Goal: Task Accomplishment & Management: Use online tool/utility

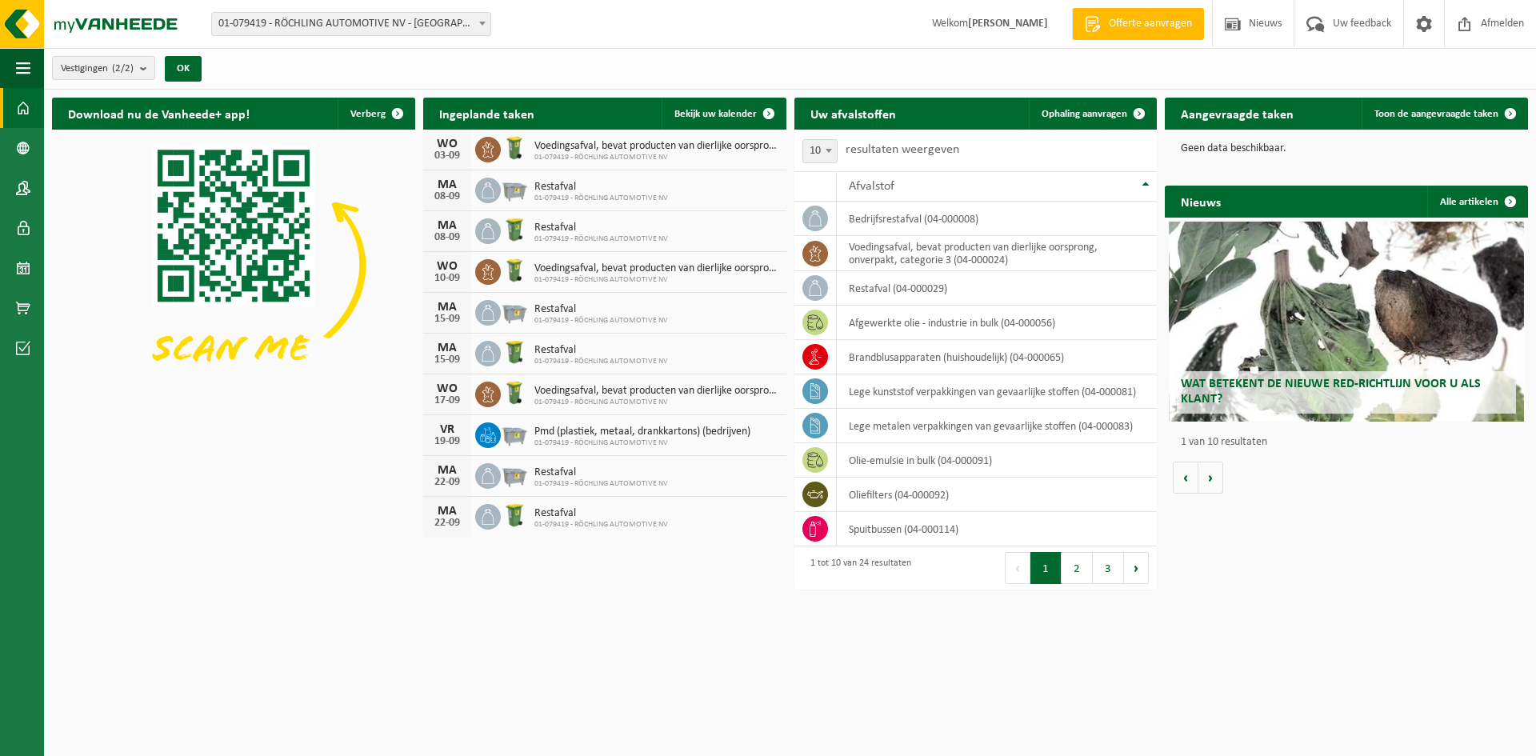
drag, startPoint x: 1136, startPoint y: 110, endPoint x: 1105, endPoint y: 167, distance: 64.8
click at [1136, 110] on span at bounding box center [1139, 114] width 32 height 32
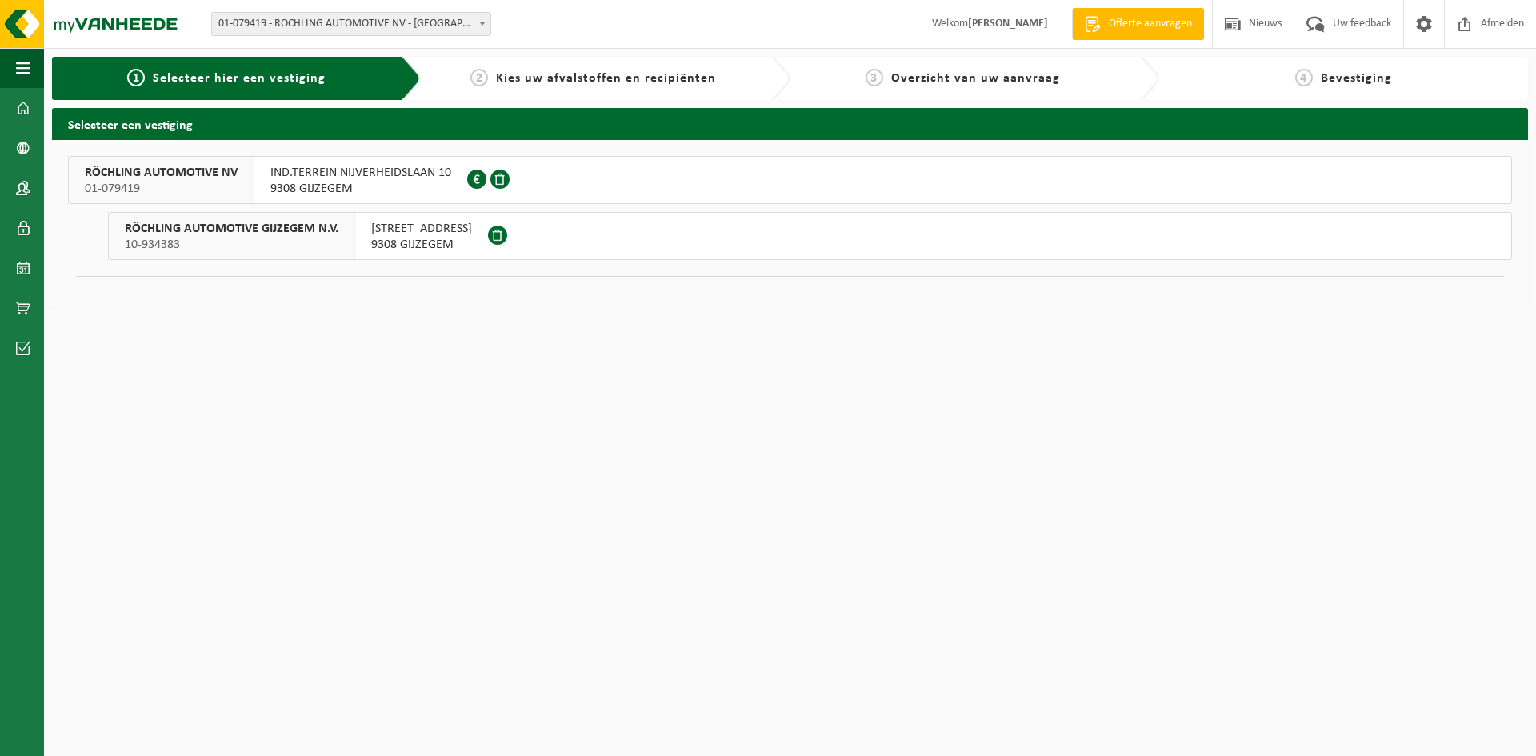
click at [338, 179] on span "IND.TERREIN NIJVERHEIDSLAAN 10" at bounding box center [360, 173] width 181 height 16
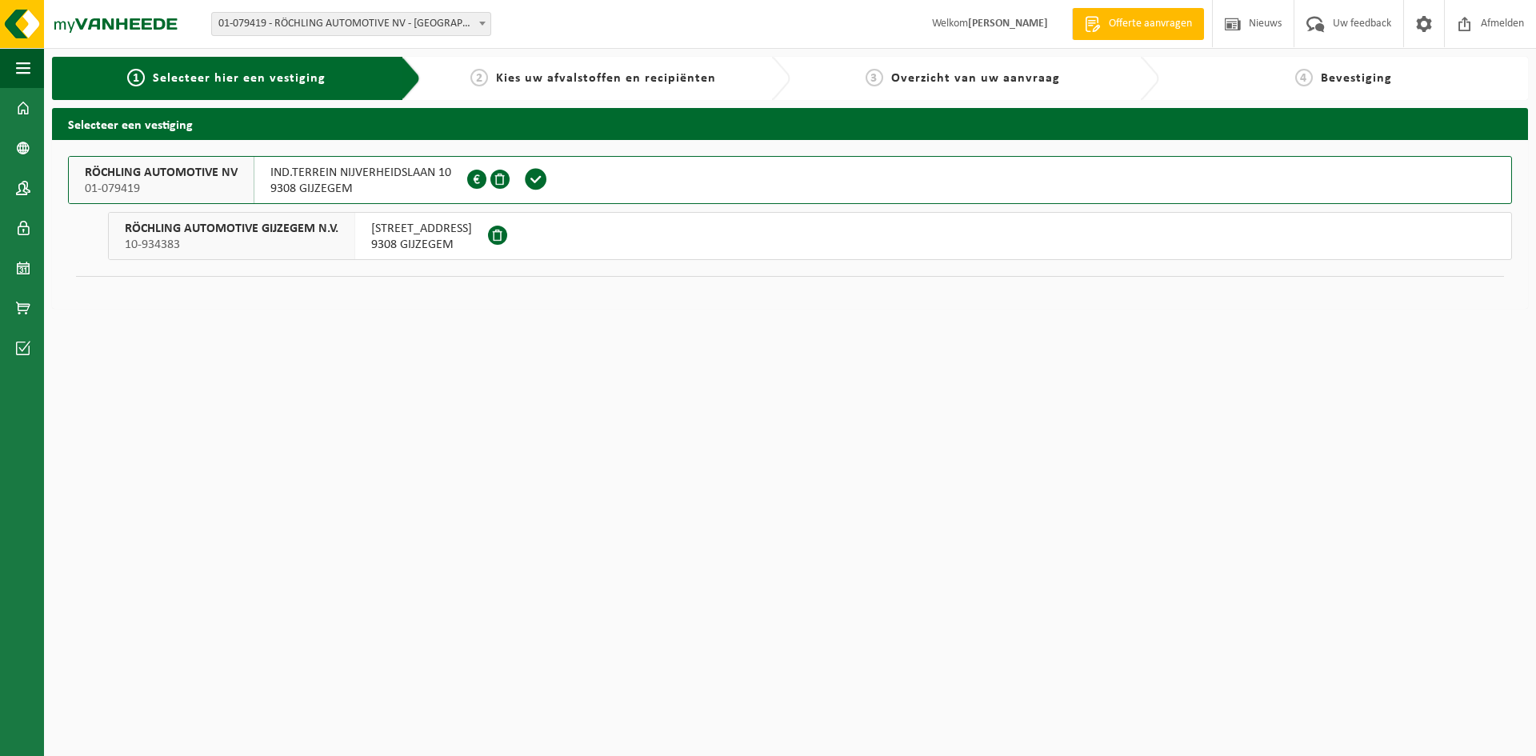
click at [338, 179] on span "IND.TERREIN NIJVERHEIDSLAAN 10" at bounding box center [360, 173] width 181 height 16
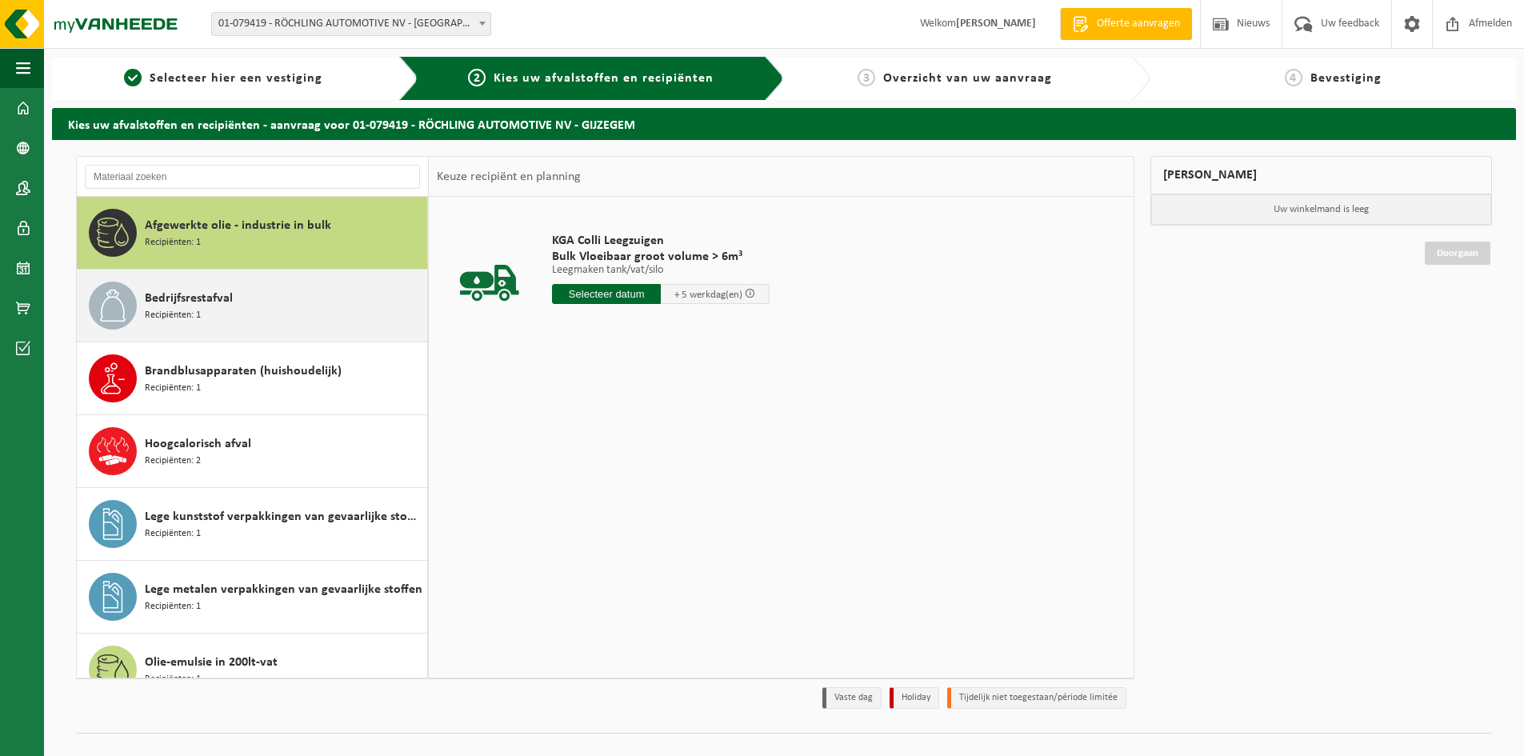
click at [214, 311] on div "Bedrijfsrestafval Recipiënten: 1" at bounding box center [284, 306] width 278 height 48
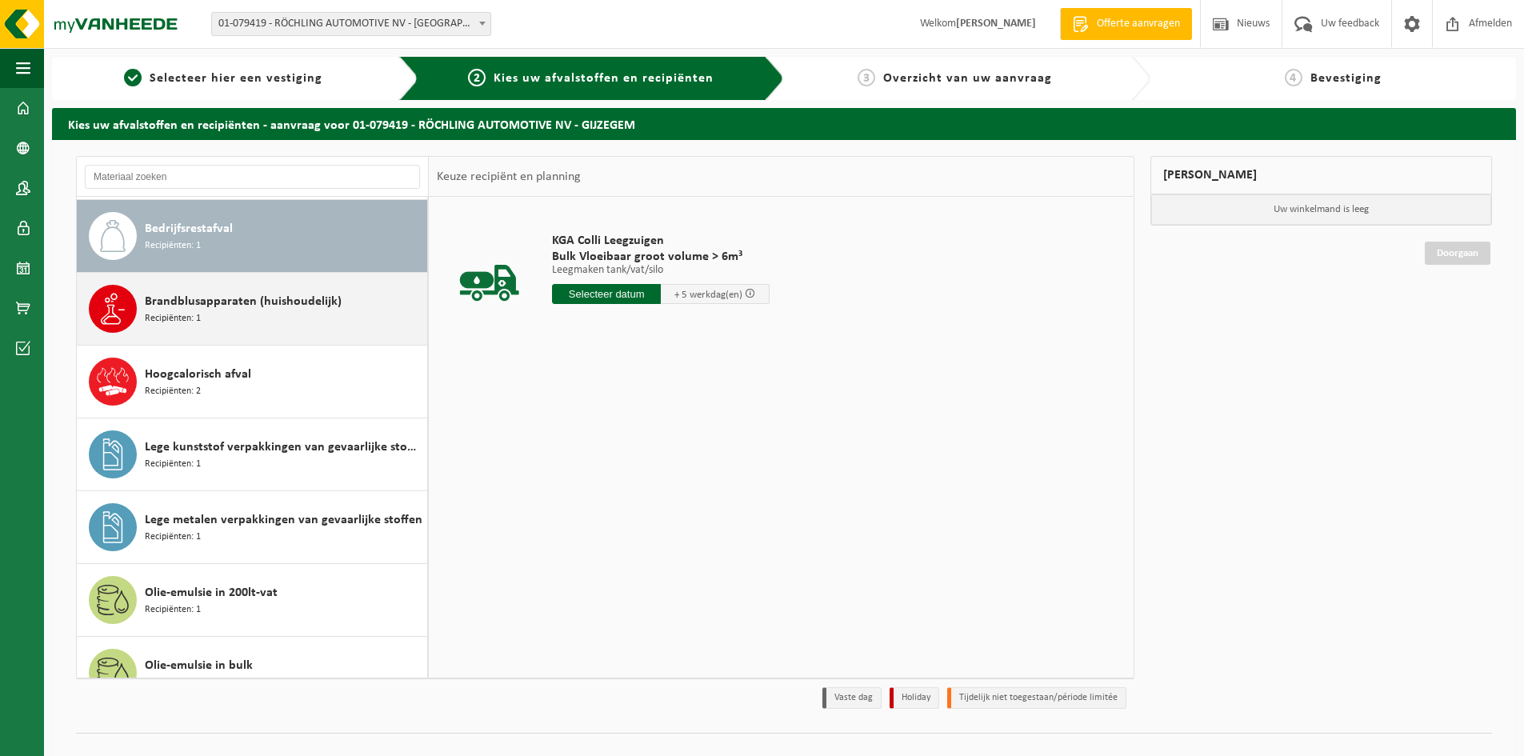
scroll to position [73, 0]
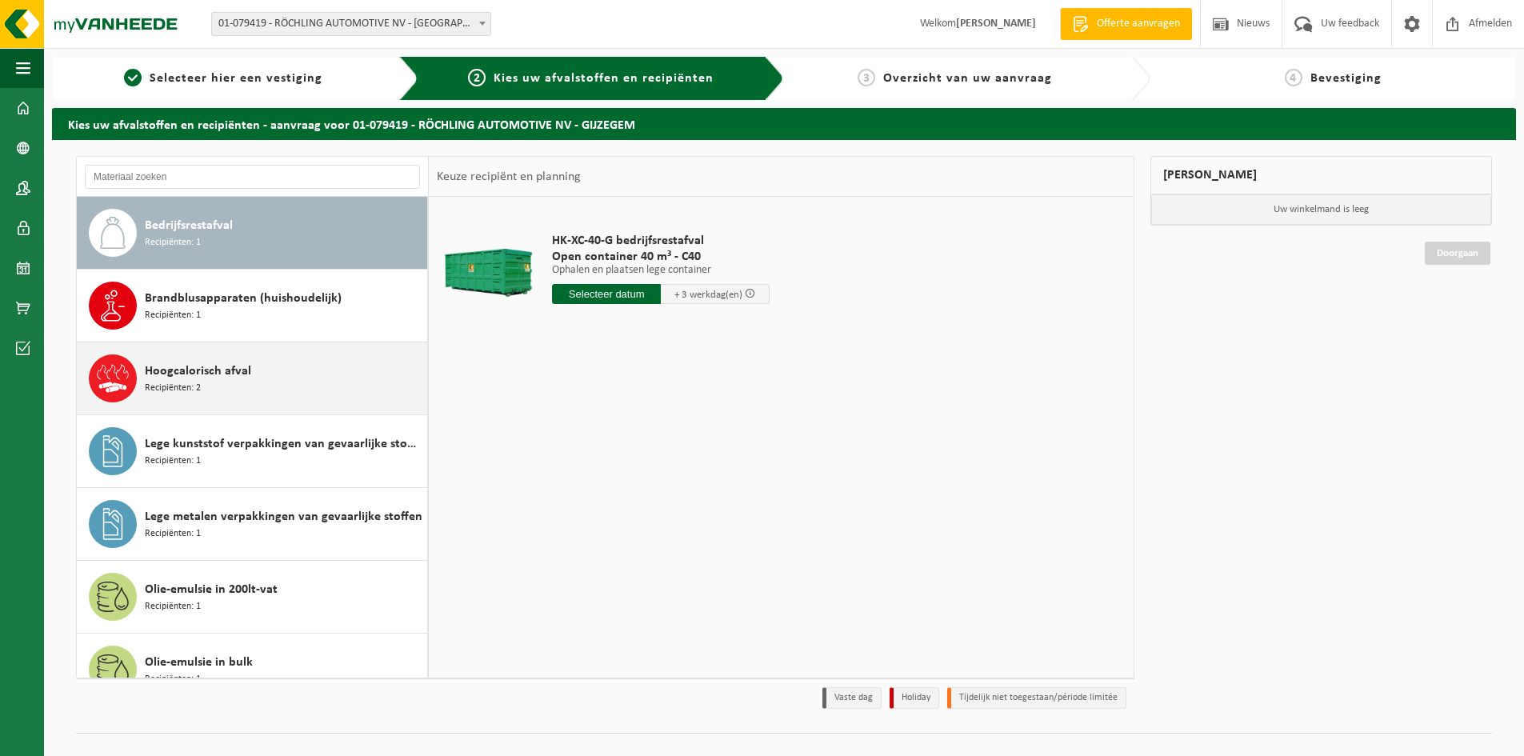
click at [258, 382] on div "Hoogcalorisch afval Recipiënten: 2" at bounding box center [284, 378] width 278 height 48
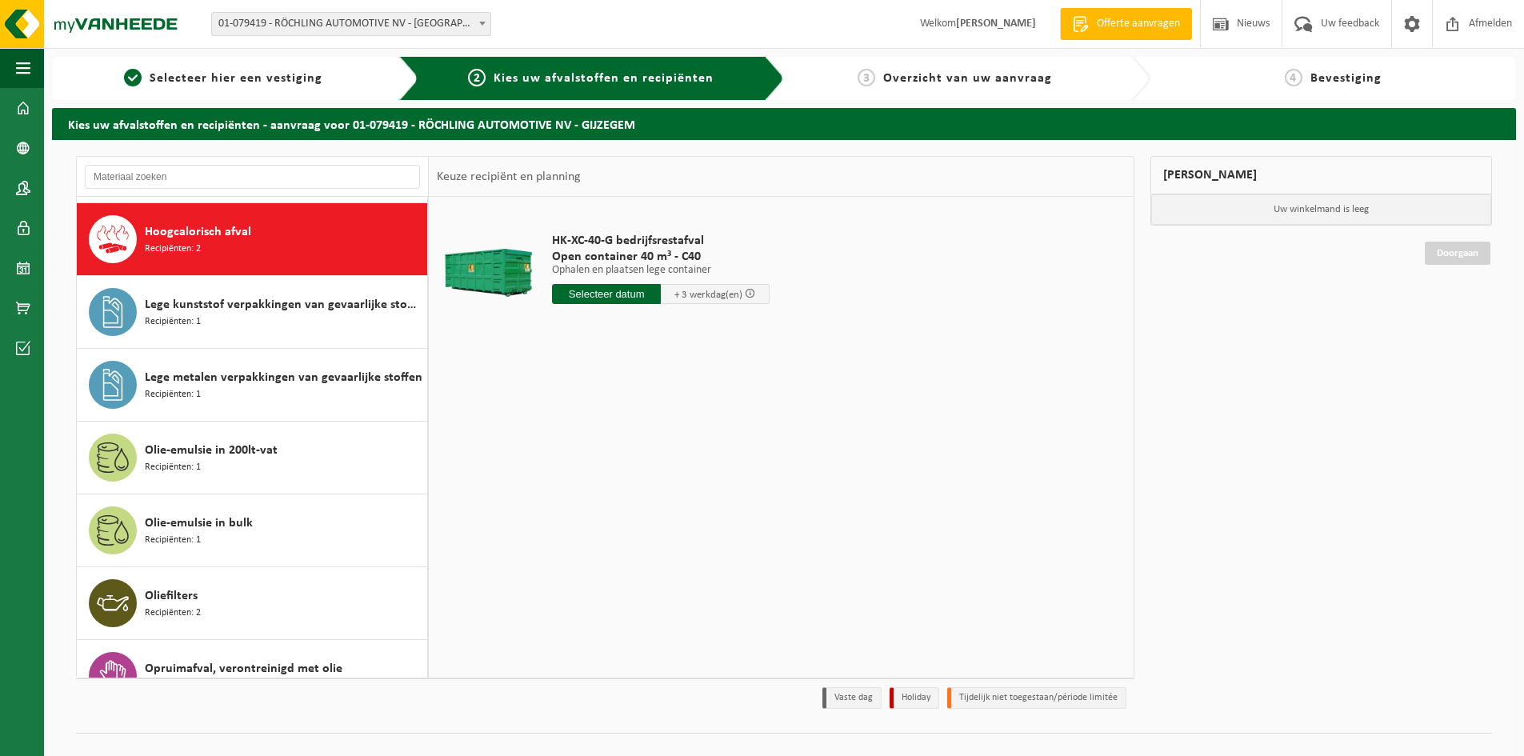
scroll to position [218, 0]
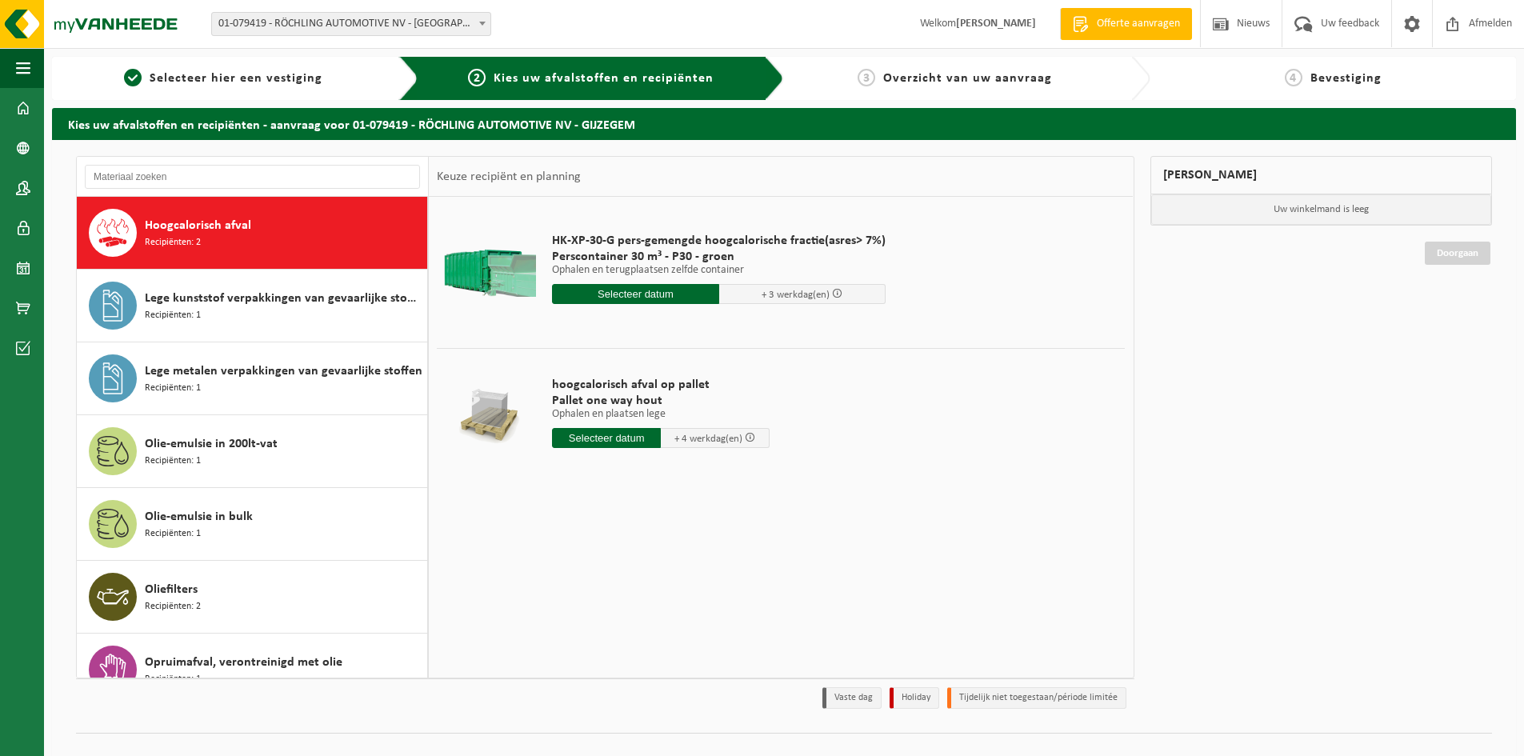
click at [636, 294] on input "text" at bounding box center [635, 294] width 167 height 20
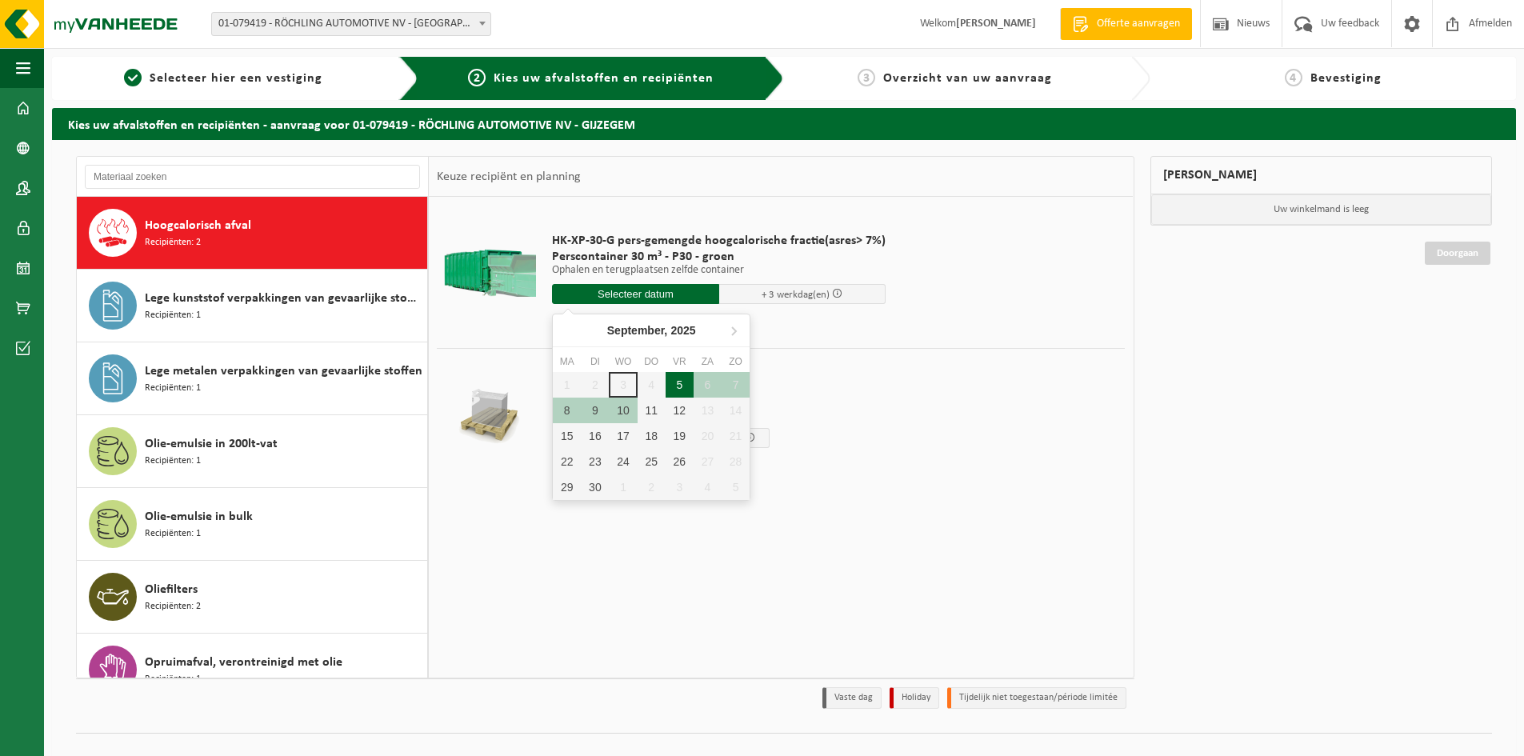
click at [682, 384] on div "5" at bounding box center [680, 385] width 28 height 26
type input "Van 2025-09-05"
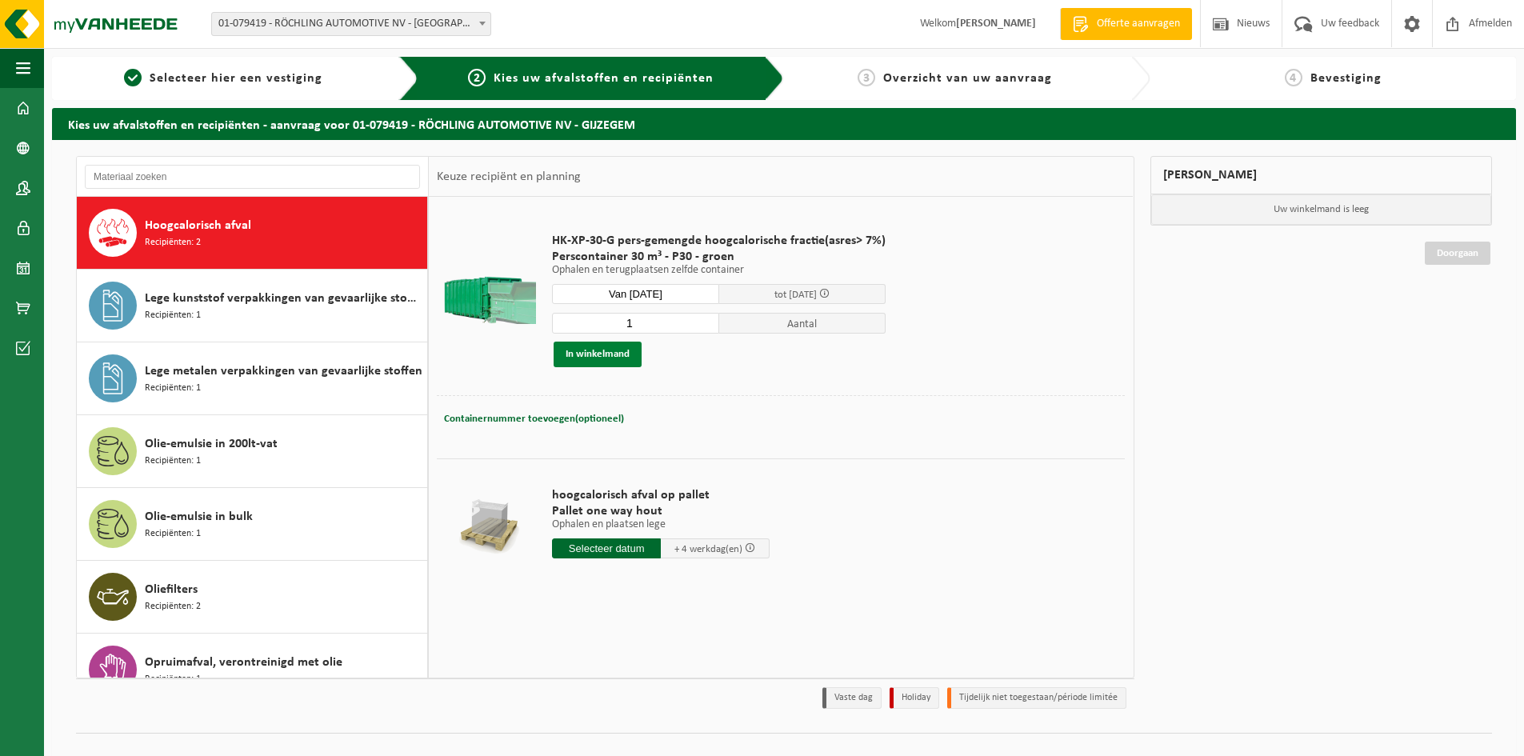
click at [603, 348] on button "In winkelmand" at bounding box center [598, 355] width 88 height 26
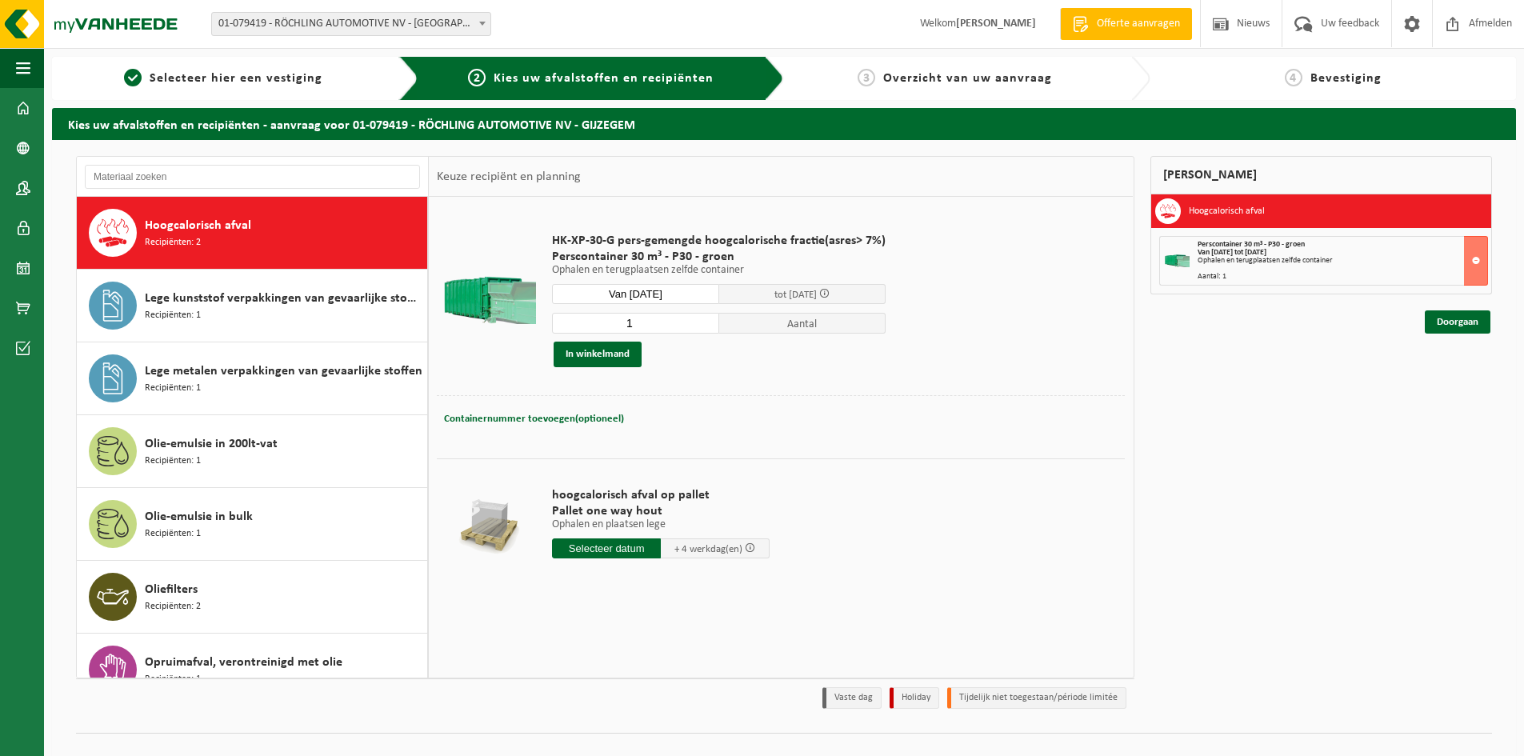
scroll to position [639, 0]
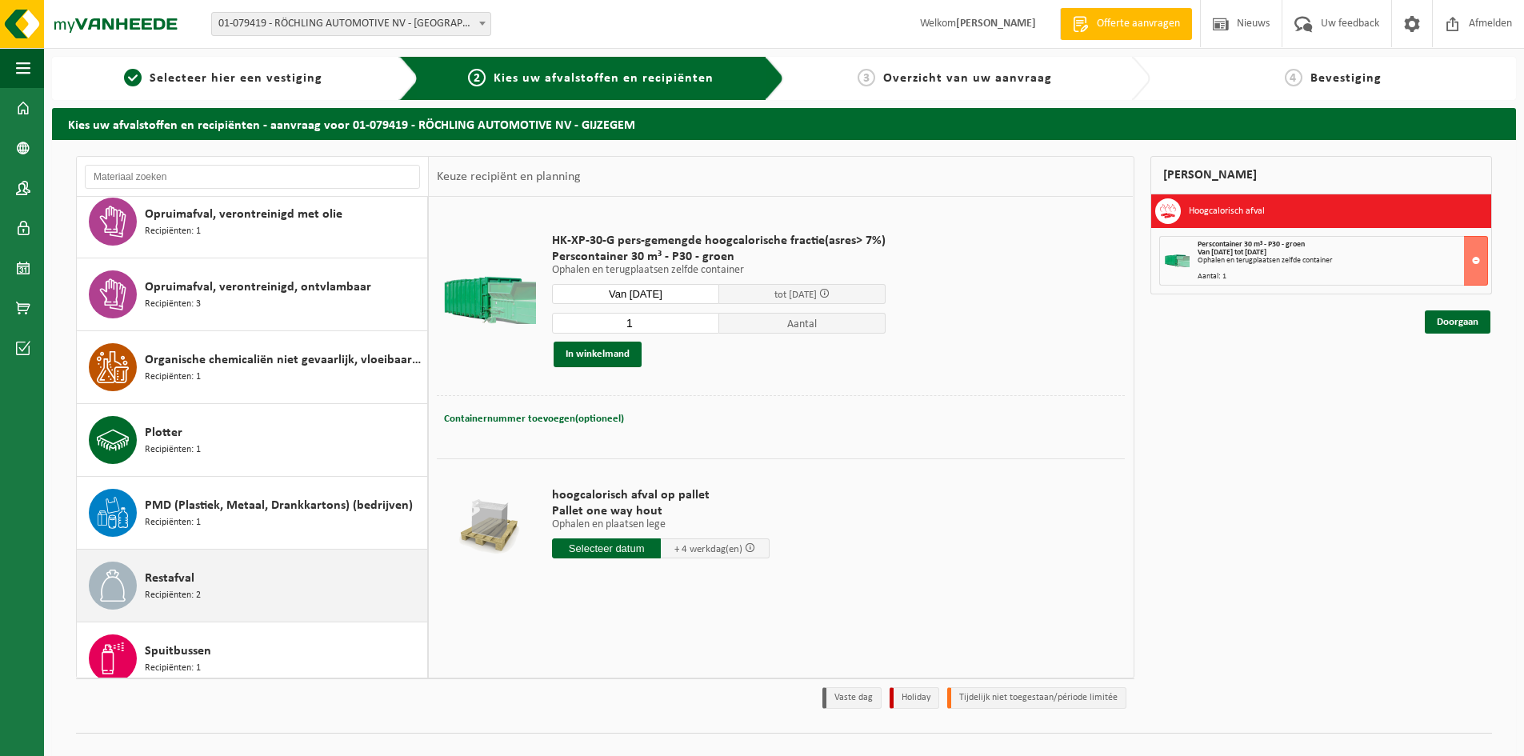
click at [286, 590] on div "Restafval Recipiënten: 2" at bounding box center [284, 586] width 278 height 48
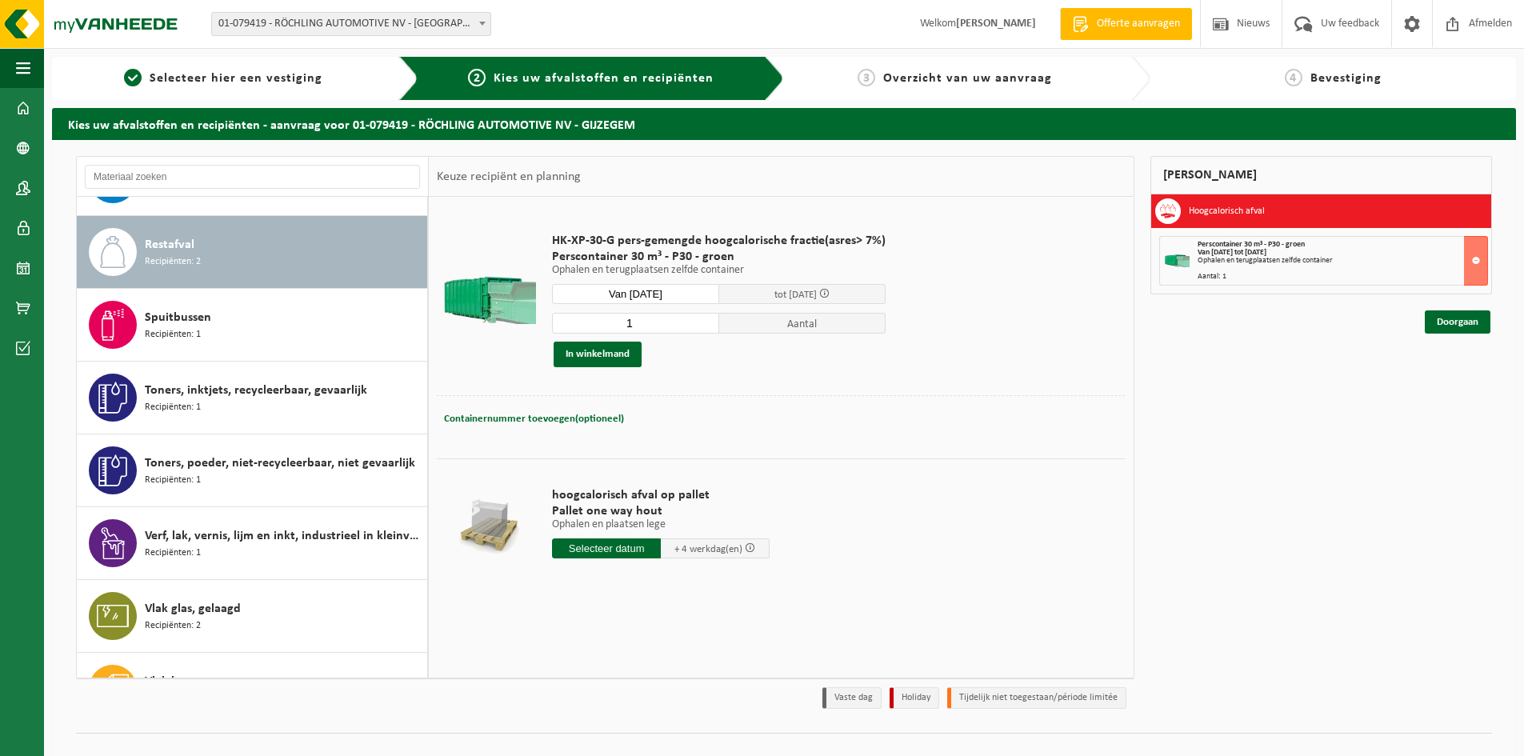
scroll to position [1019, 0]
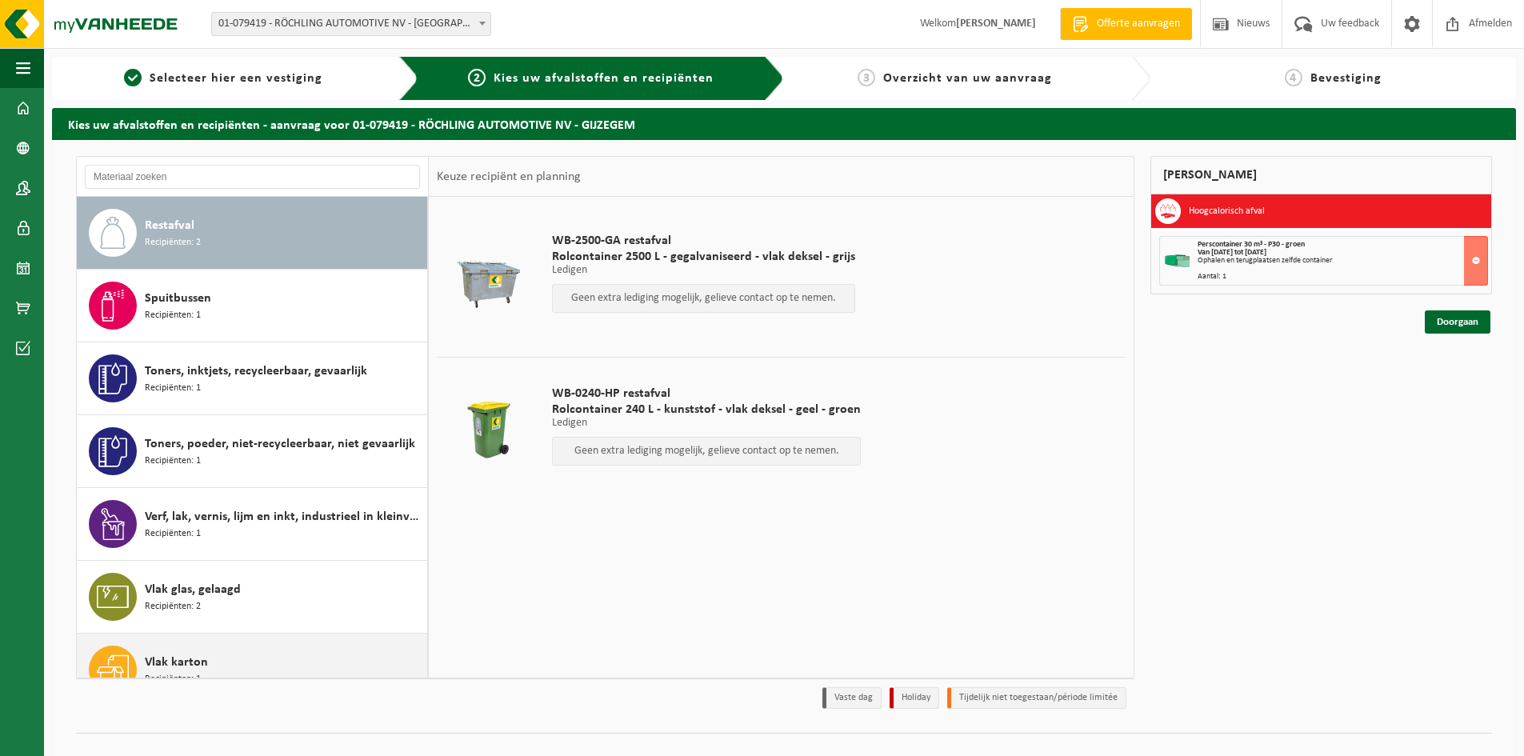
click at [160, 649] on div "Vlak karton Recipiënten: 1" at bounding box center [284, 670] width 278 height 48
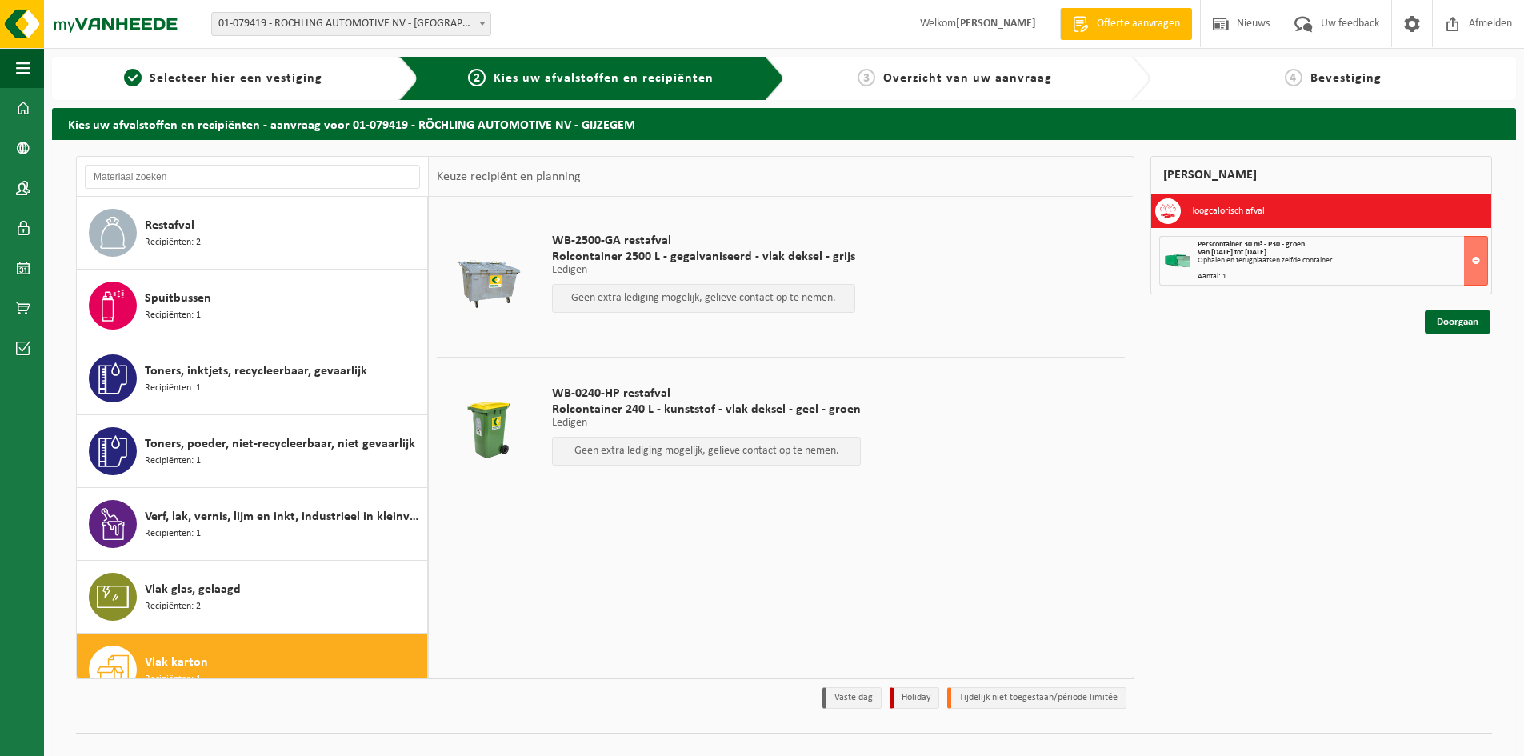
scroll to position [1193, 0]
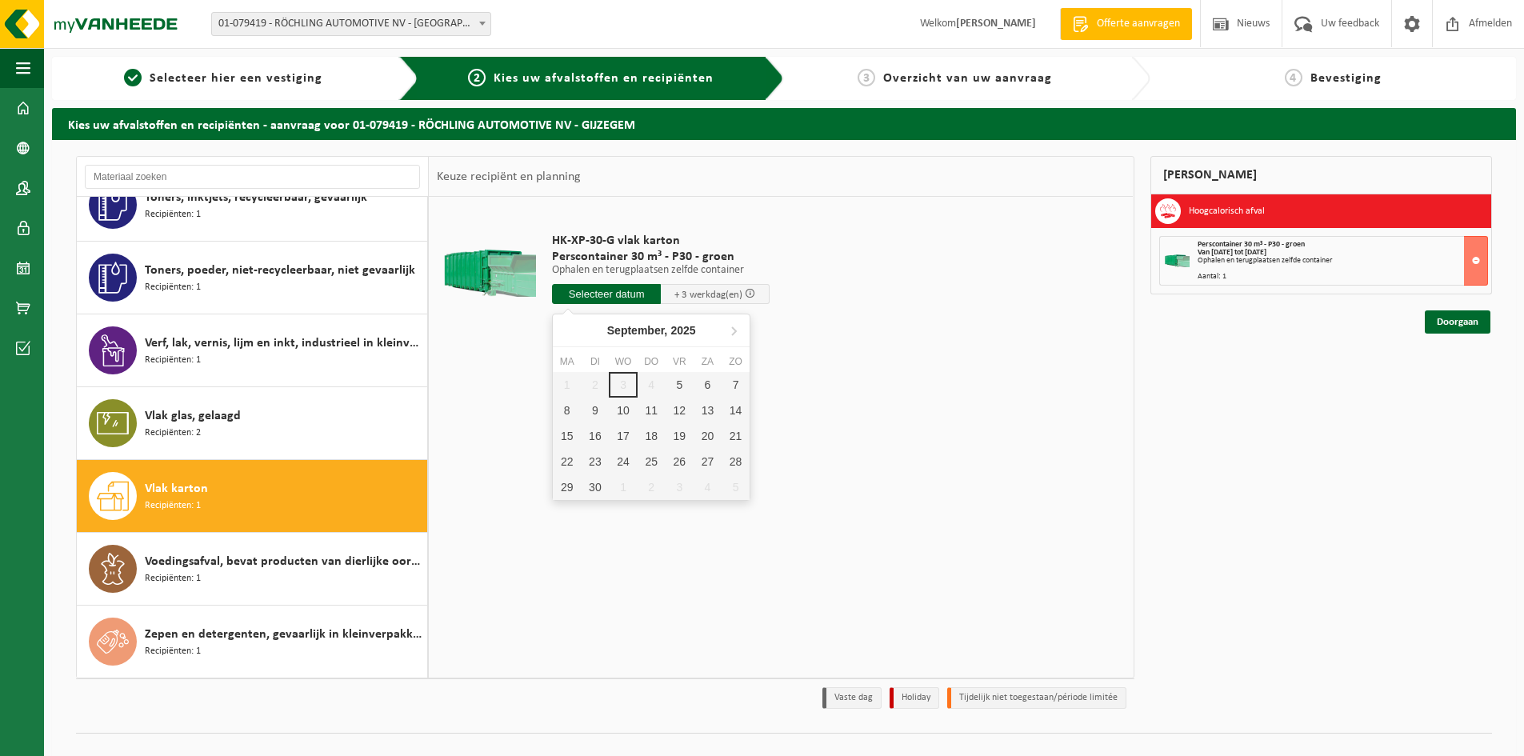
click at [635, 289] on input "text" at bounding box center [606, 294] width 109 height 20
click at [675, 387] on div "5" at bounding box center [680, 385] width 28 height 26
type input "Van 2025-09-05"
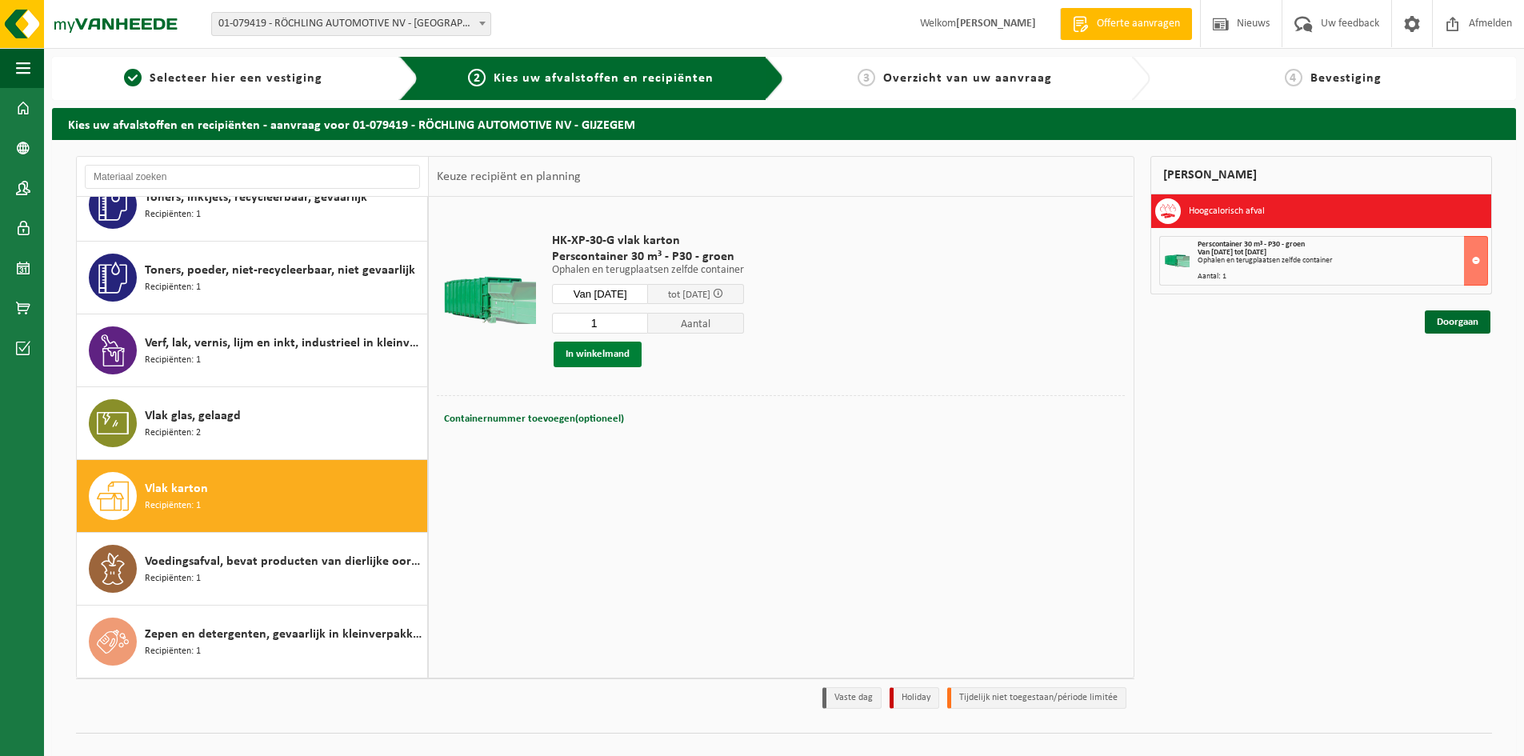
click at [607, 350] on button "In winkelmand" at bounding box center [598, 355] width 88 height 26
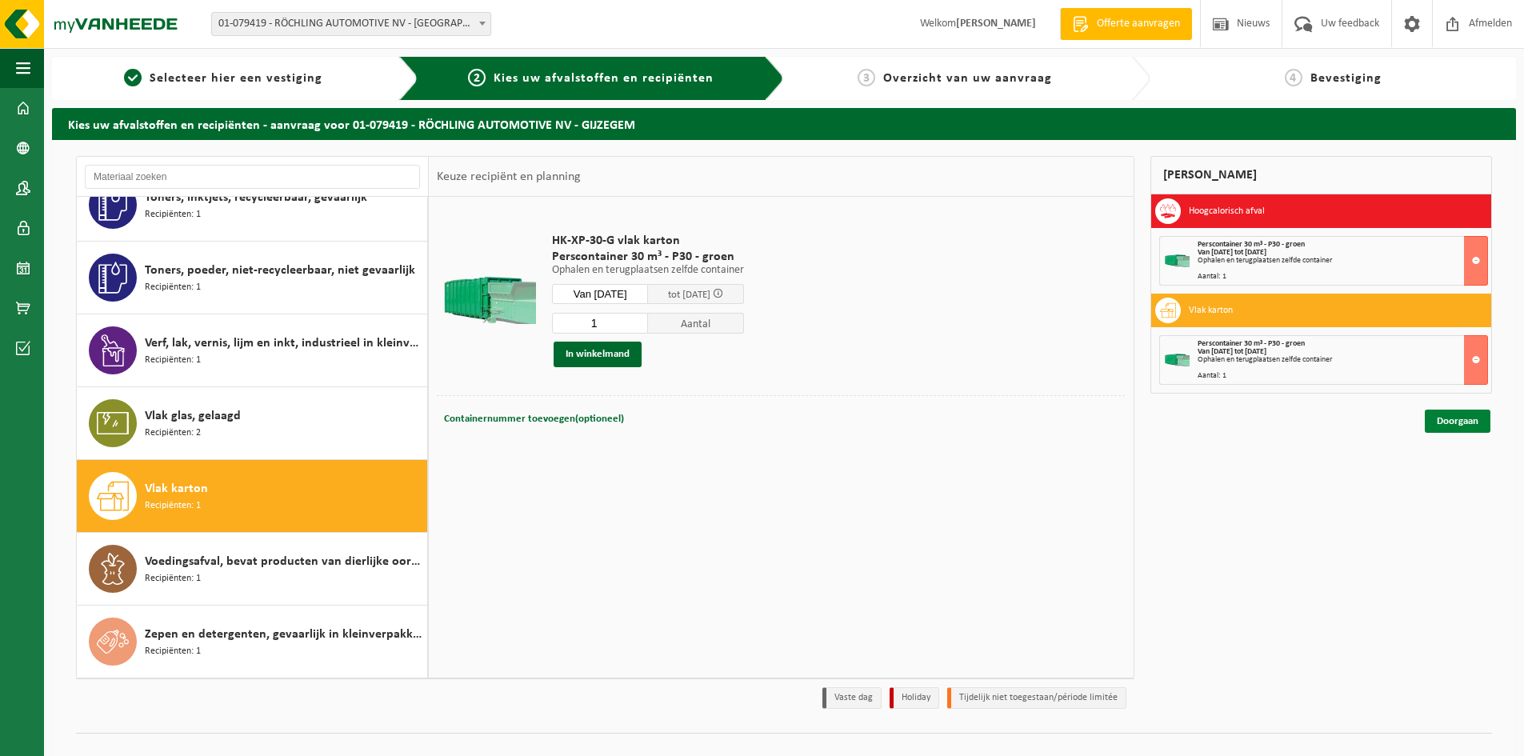
click at [1452, 419] on link "Doorgaan" at bounding box center [1458, 421] width 66 height 23
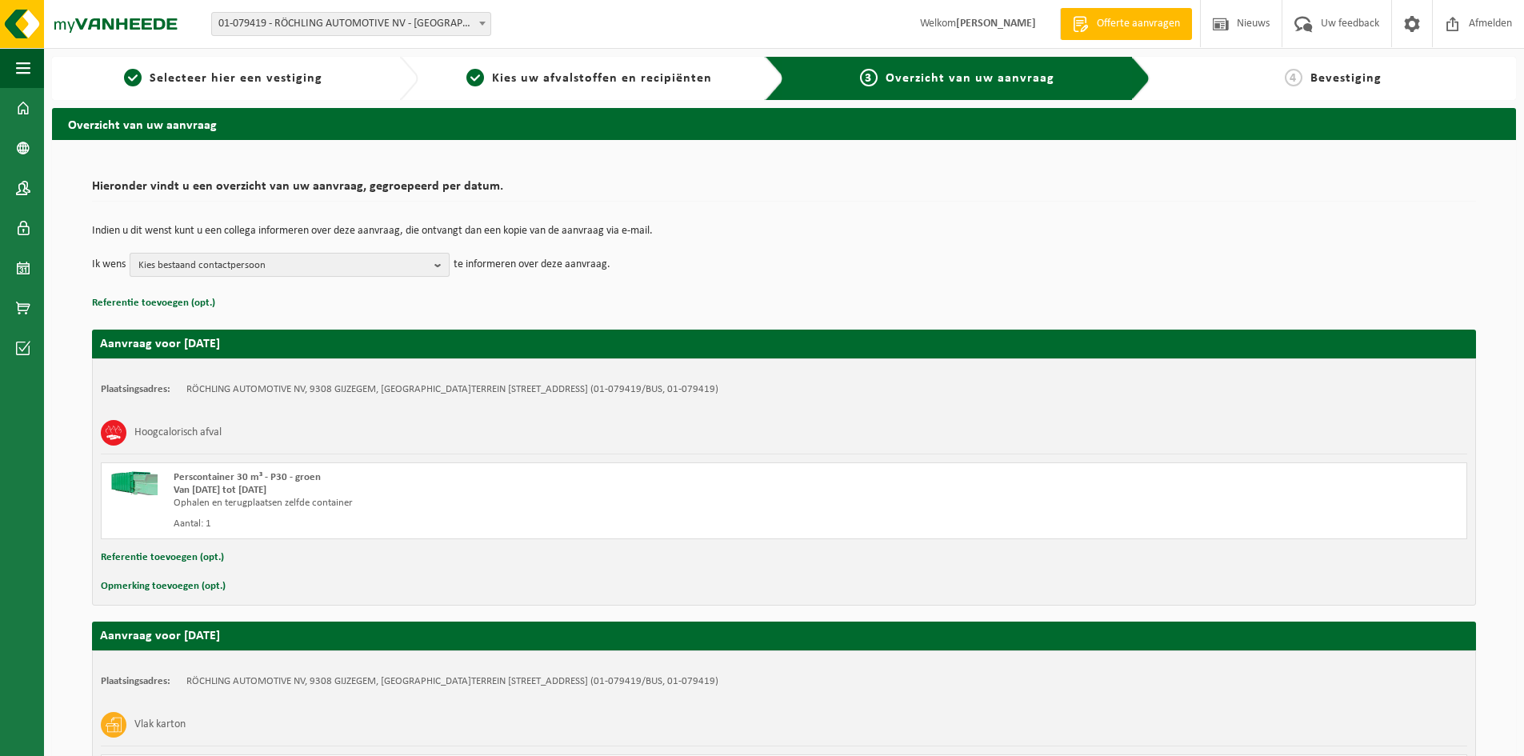
click at [438, 262] on b "button" at bounding box center [441, 265] width 14 height 22
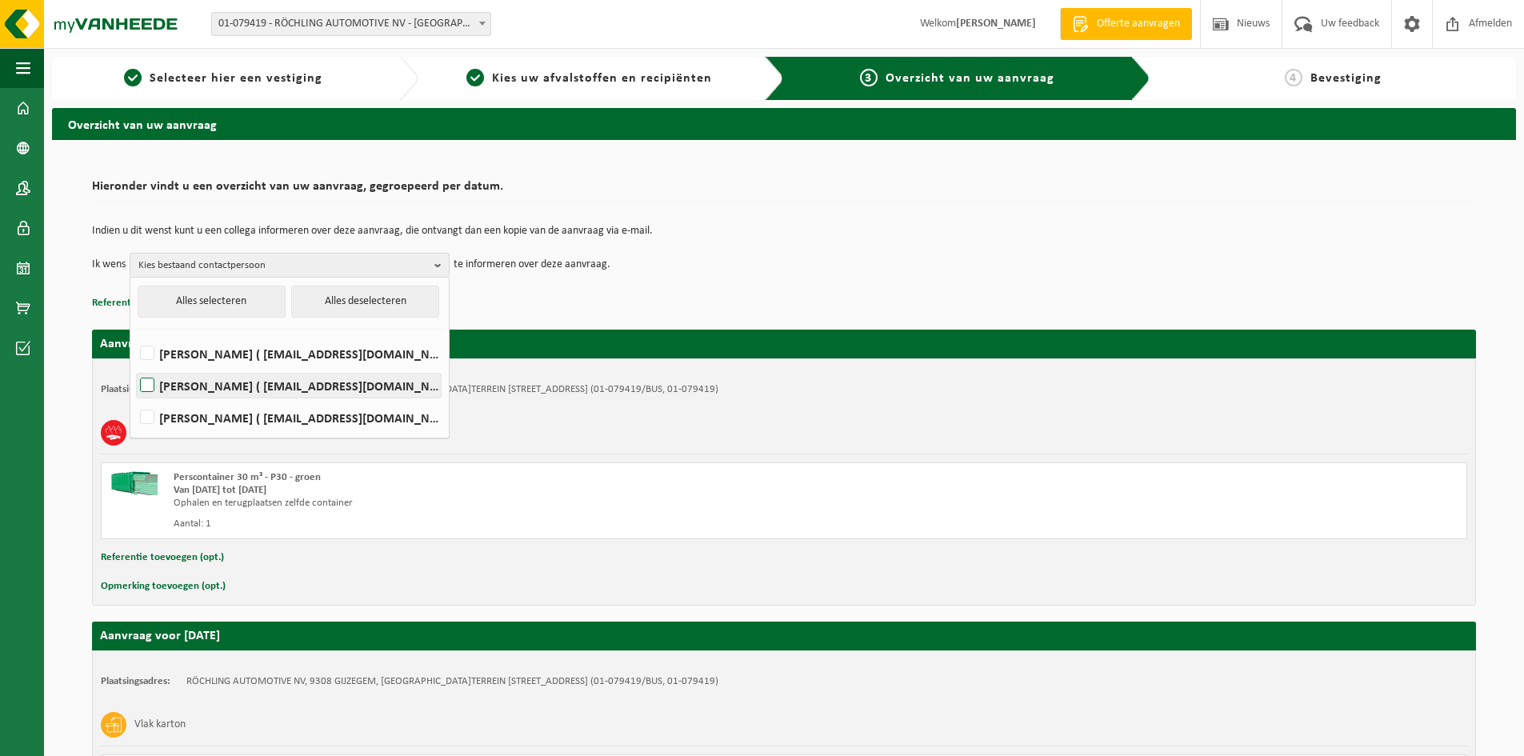
click at [149, 385] on label "BETTINA BARREZ ( bb@roechling-automotive.be )" at bounding box center [289, 386] width 304 height 24
click at [134, 366] on input "BETTINA BARREZ ( bb@roechling-automotive.be )" at bounding box center [134, 365] width 1 height 1
checkbox input "true"
click at [537, 556] on div "Referentie toevoegen (opt.)" at bounding box center [784, 557] width 1367 height 21
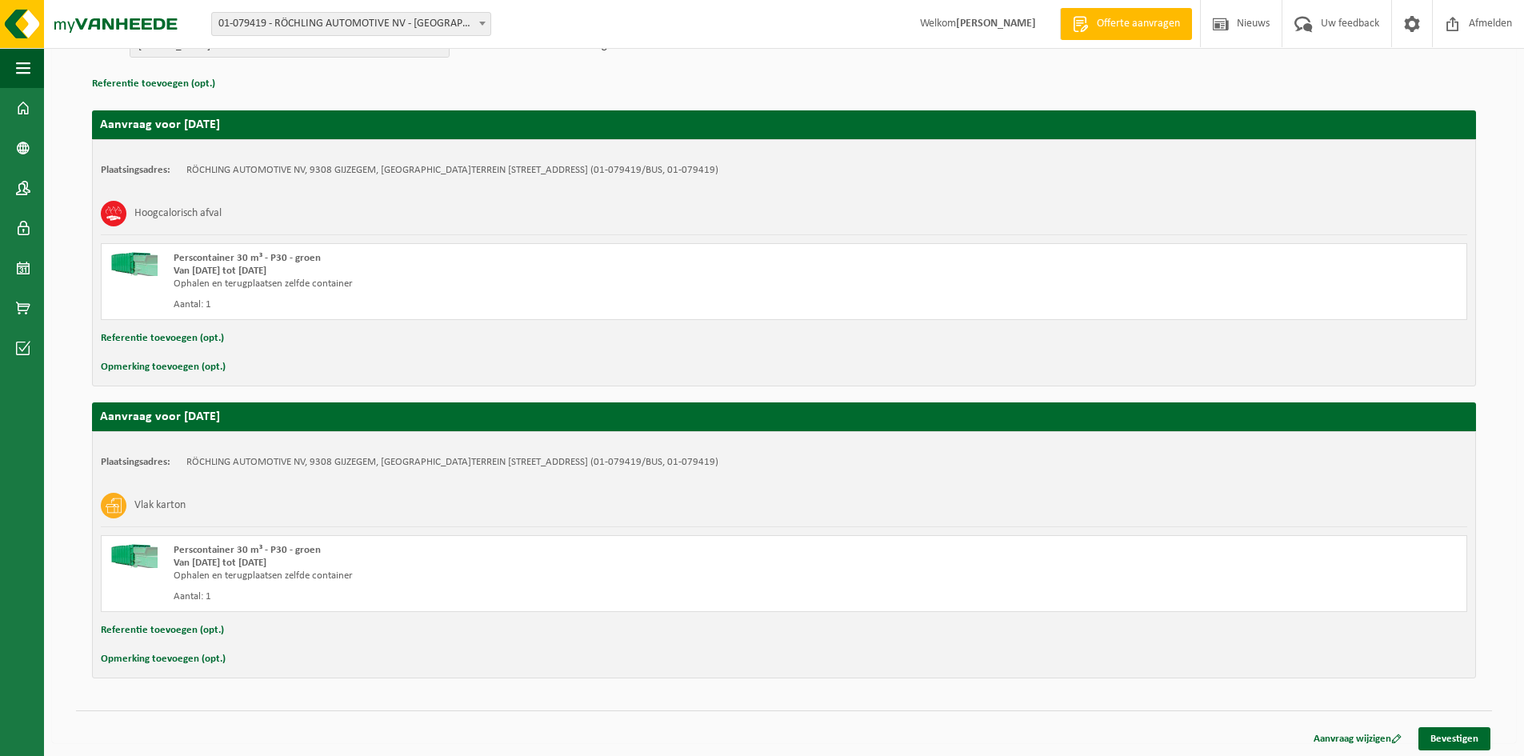
scroll to position [222, 0]
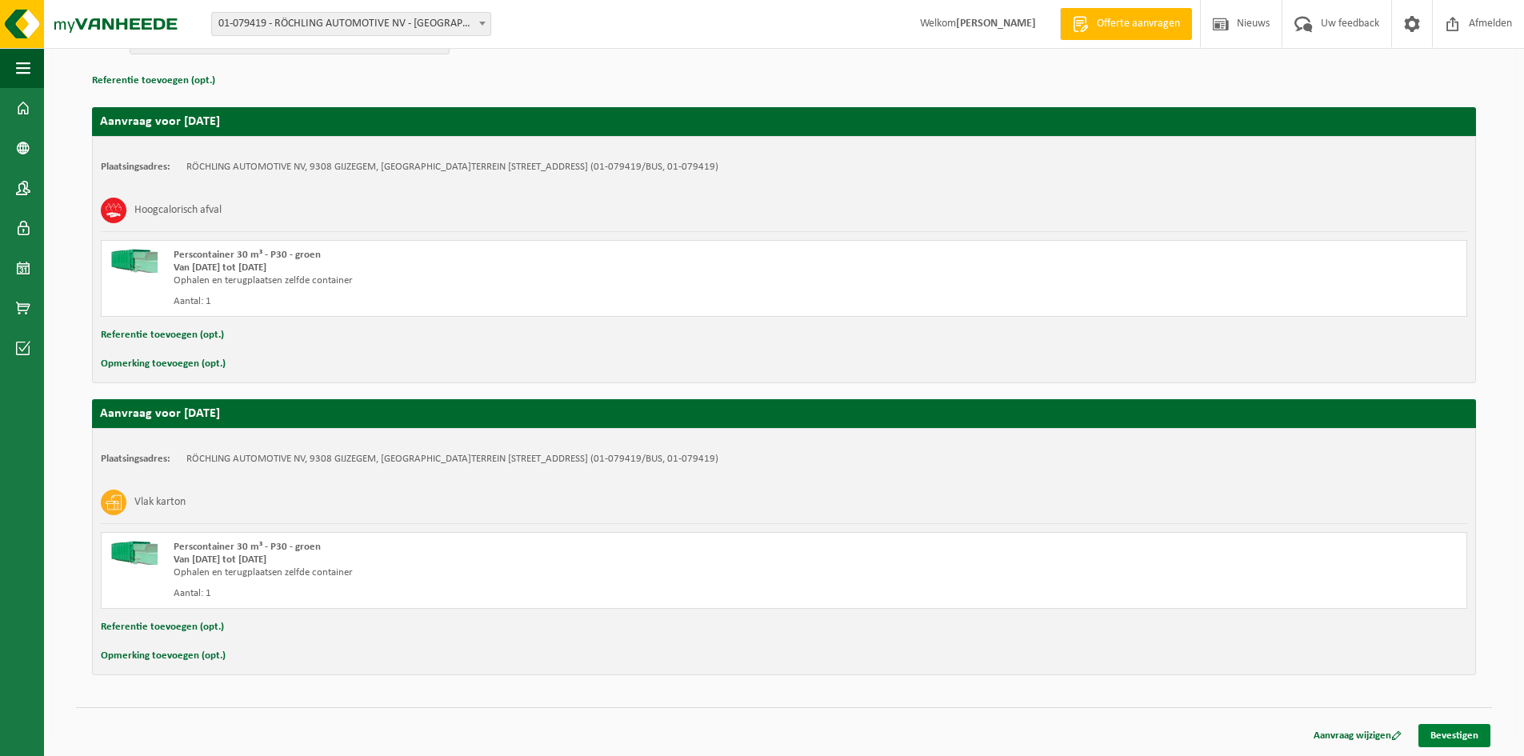
click at [1471, 737] on link "Bevestigen" at bounding box center [1455, 735] width 72 height 23
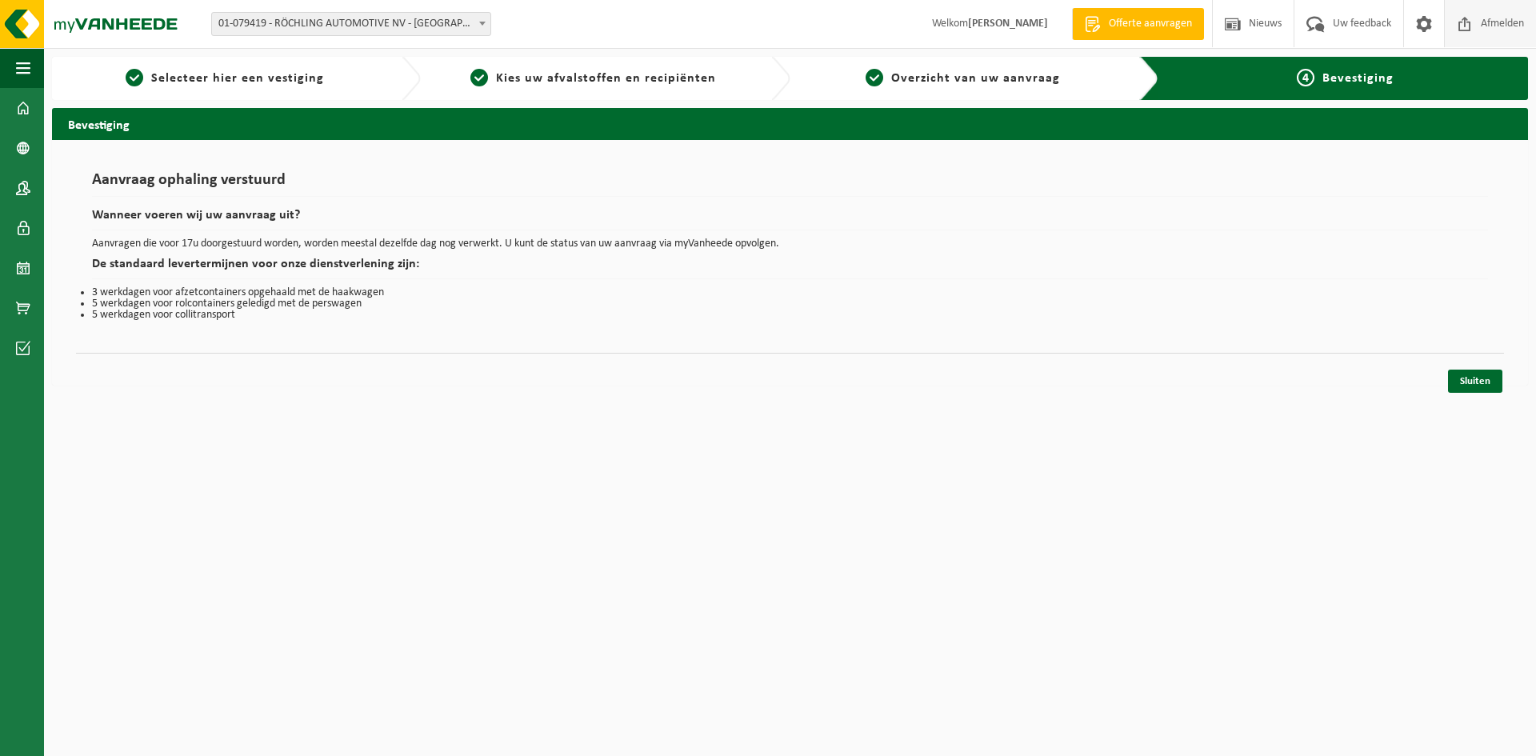
click at [1491, 22] on span "Afmelden" at bounding box center [1502, 23] width 51 height 47
